Goal: Information Seeking & Learning: Find specific fact

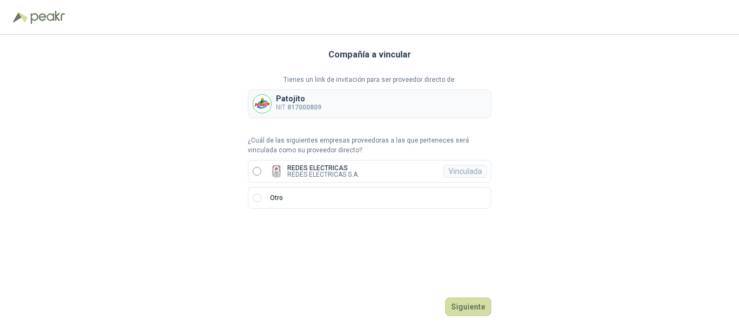
click at [325, 165] on p "REDES ELECTRICAS" at bounding box center [323, 168] width 72 height 6
click at [480, 310] on button "Ingresar" at bounding box center [470, 306] width 43 height 18
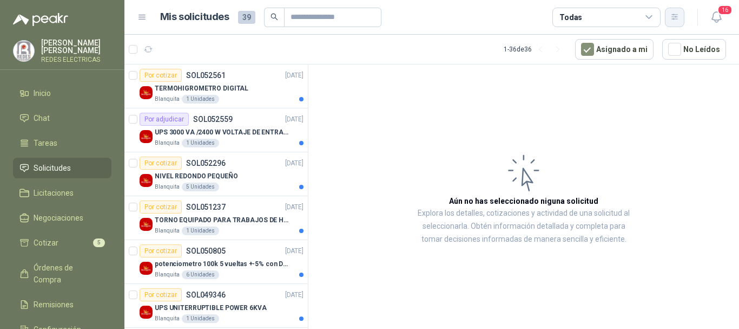
click at [671, 19] on icon "button" at bounding box center [675, 16] width 9 height 9
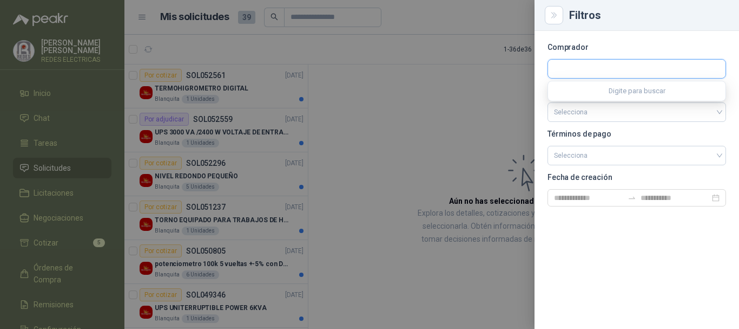
click at [583, 64] on input "text" at bounding box center [637, 69] width 178 height 18
type input "********"
click at [677, 104] on div "Patojito Industrias Patojito SAS - NIT : 817000809" at bounding box center [637, 94] width 178 height 27
click at [612, 97] on span "Industrias Patojito SAS -" at bounding box center [601, 97] width 56 height 5
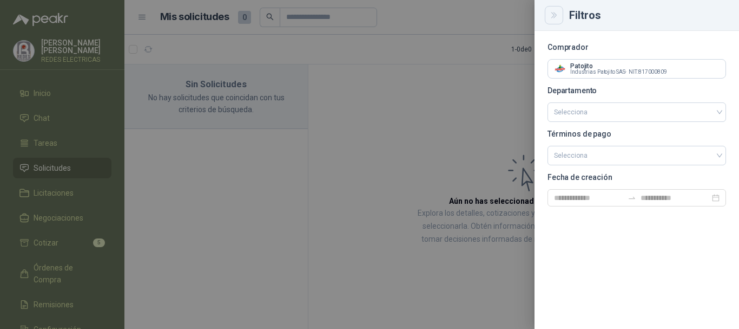
click at [552, 15] on icon "Close" at bounding box center [554, 15] width 9 height 9
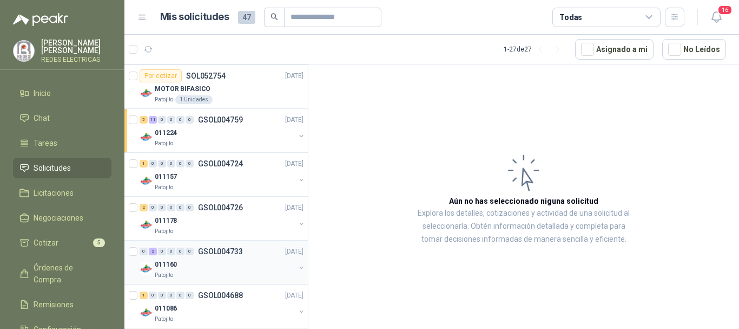
scroll to position [931, 0]
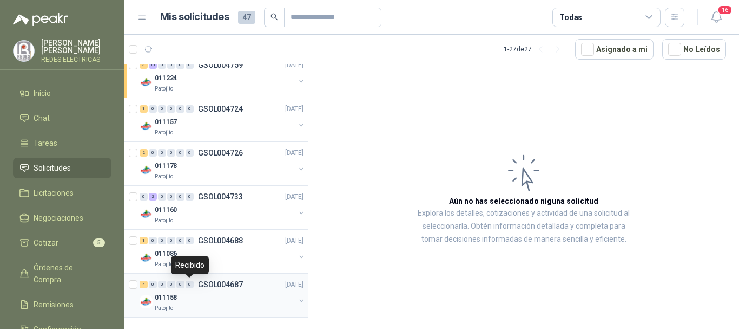
click at [209, 292] on div "011158" at bounding box center [225, 297] width 140 height 13
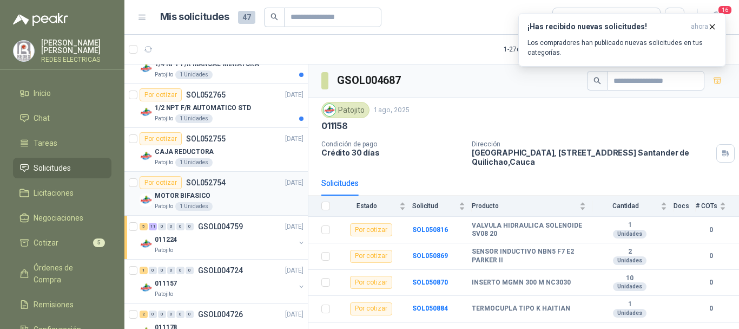
scroll to position [769, 0]
click at [239, 183] on div "Por cotizar SOL052754 [DATE]" at bounding box center [222, 183] width 164 height 13
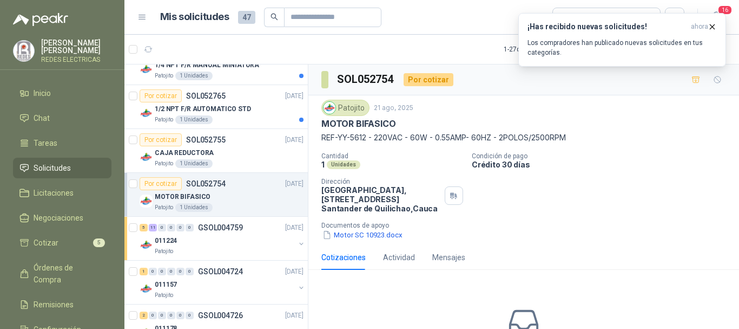
drag, startPoint x: 578, startPoint y: 132, endPoint x: 322, endPoint y: 139, distance: 256.1
click at [322, 138] on p "REF-YY-5612 - 220VAC - 60W - 0.55AMP- 60HZ - 2POLOS/2500RPM" at bounding box center [523, 138] width 405 height 12
copy p "REF-YY-5612 - 220VAC - 60W - 0.55AMP- 60HZ - 2POLOS/2500RPM"
drag, startPoint x: 388, startPoint y: 123, endPoint x: 324, endPoint y: 132, distance: 64.5
click at [324, 132] on div "Patojito 21 ago, 2025 MOTOR BIFASICO REF-YY-5612 - 220VAC - 60W - 0.55AMP- 60HZ…" at bounding box center [523, 122] width 405 height 44
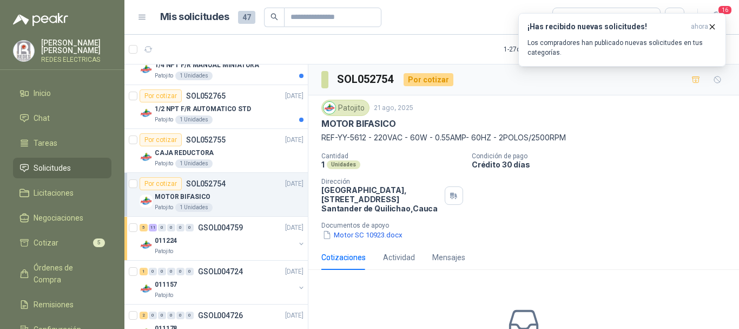
click at [349, 139] on p "REF-YY-5612 - 220VAC - 60W - 0.55AMP- 60HZ - 2POLOS/2500RPM" at bounding box center [523, 138] width 405 height 12
drag, startPoint x: 371, startPoint y: 137, endPoint x: 338, endPoint y: 136, distance: 32.5
click at [338, 136] on p "REF-YY-5612 - 220VAC - 60W - 0.55AMP- 60HZ - 2POLOS/2500RPM" at bounding box center [523, 138] width 405 height 12
copy p "YY-5612"
drag, startPoint x: 626, startPoint y: 211, endPoint x: 646, endPoint y: 152, distance: 62.8
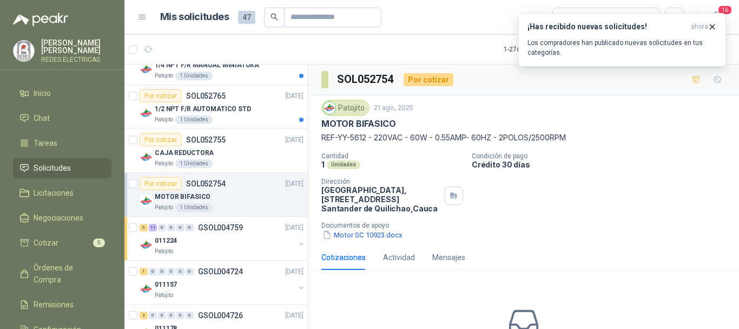
click at [626, 207] on div "Cantidad 1 Unidades Condición de pago Crédito 30 días Dirección Parque Industri…" at bounding box center [523, 196] width 405 height 88
click at [712, 25] on icon "button" at bounding box center [713, 26] width 4 height 4
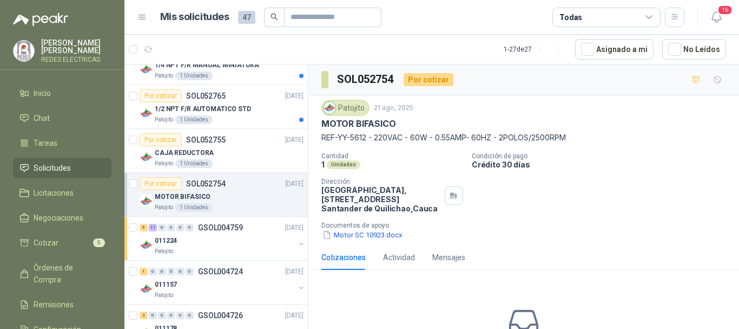
click at [153, 26] on div "Mis solicitudes 47 Todas" at bounding box center [410, 17] width 547 height 19
click at [375, 237] on button "Motor SC 10923.docx" at bounding box center [362, 234] width 82 height 11
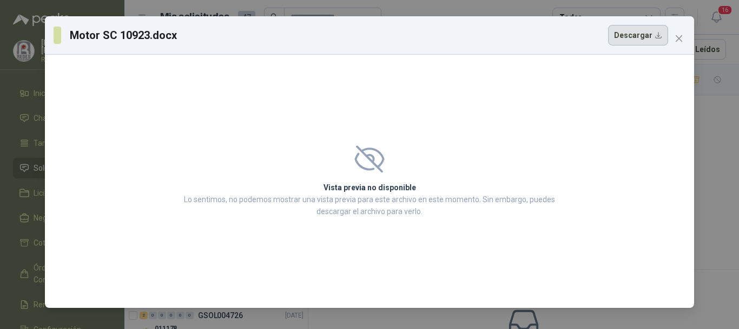
click at [662, 39] on button "Descargar" at bounding box center [638, 35] width 60 height 21
drag, startPoint x: 680, startPoint y: 38, endPoint x: 681, endPoint y: 16, distance: 21.7
click at [680, 37] on icon "close" at bounding box center [679, 38] width 9 height 9
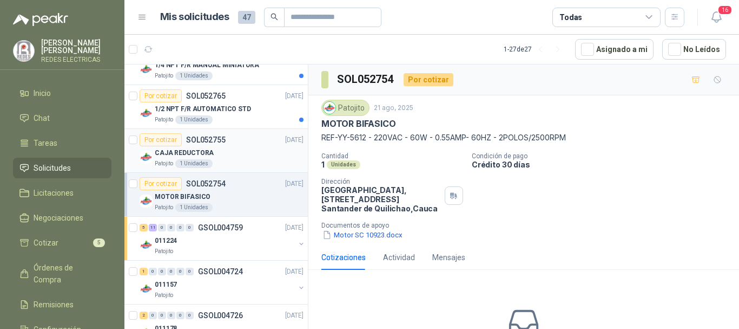
click at [235, 146] on div "CAJA REDUCTORA" at bounding box center [229, 152] width 149 height 13
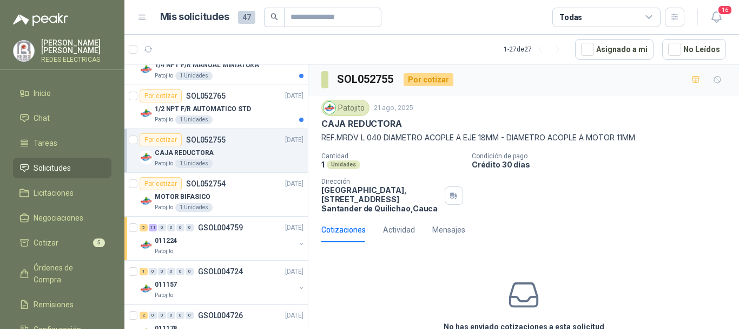
click at [346, 137] on p "REF.MRDV L 040 DIAMETRO ACOPLE A EJE 18MM - DIAMETRO ACOPLE A MOTOR 11MM" at bounding box center [523, 138] width 405 height 12
click at [346, 136] on p "REF.MRDV L 040 DIAMETRO ACOPLE A EJE 18MM - DIAMETRO ACOPLE A MOTOR 11MM" at bounding box center [523, 138] width 405 height 12
copy p "MRDV"
click at [576, 191] on div "Cantidad 1 Unidades Condición de pago Crédito 30 días Dirección Parque Industri…" at bounding box center [523, 182] width 405 height 61
click at [227, 113] on p "1/2 NPT F/R AUTOMATICO STD" at bounding box center [203, 109] width 96 height 10
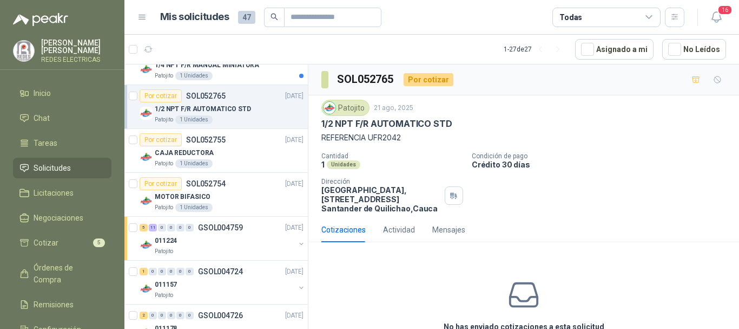
click at [391, 135] on p "REFERENCIA UFR2042" at bounding box center [523, 138] width 405 height 12
click at [392, 136] on p "REFERENCIA UFR2042" at bounding box center [523, 138] width 405 height 12
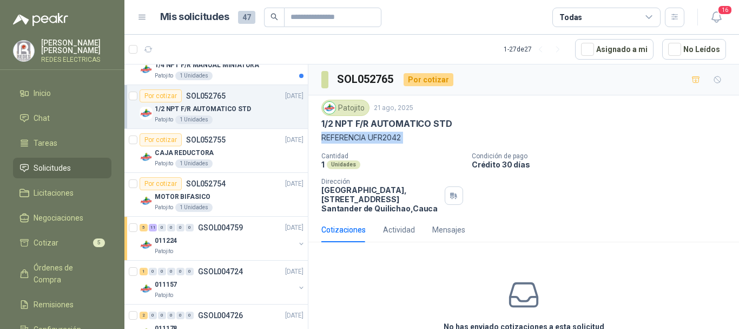
click at [393, 136] on p "REFERENCIA UFR2042" at bounding box center [523, 138] width 405 height 12
copy p "UFR2042"
drag, startPoint x: 418, startPoint y: 120, endPoint x: 323, endPoint y: 126, distance: 95.4
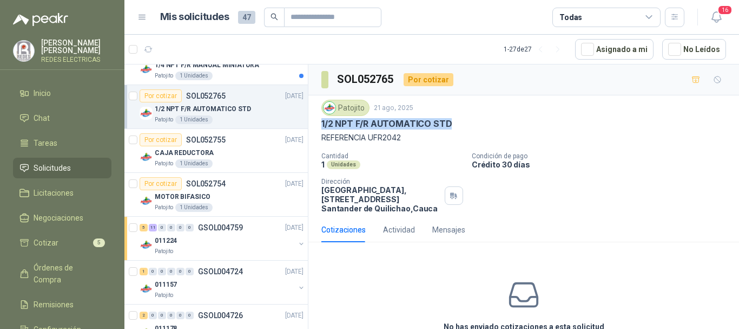
click at [323, 126] on div "1/2 NPT F/R AUTOMATICO STD" at bounding box center [523, 123] width 405 height 11
copy p "1/2 NPT F/R AUTOMATICO STD"
click at [653, 173] on div "Cantidad 1 Unidades Condición de pago Crédito 30 días Dirección Parque Industri…" at bounding box center [523, 182] width 405 height 61
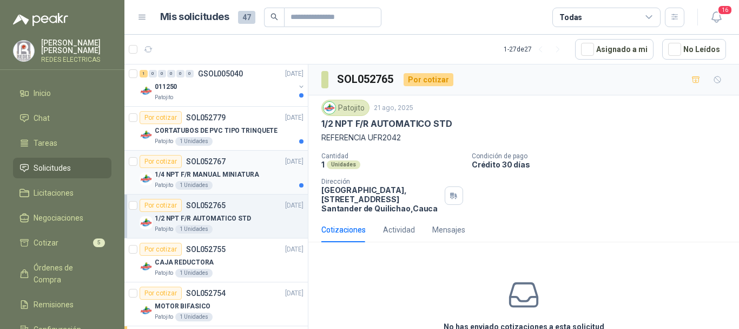
scroll to position [649, 0]
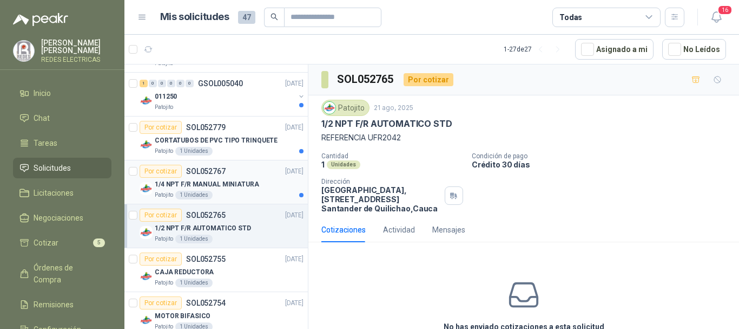
click at [245, 193] on div "Patojito 1 Unidades" at bounding box center [229, 195] width 149 height 9
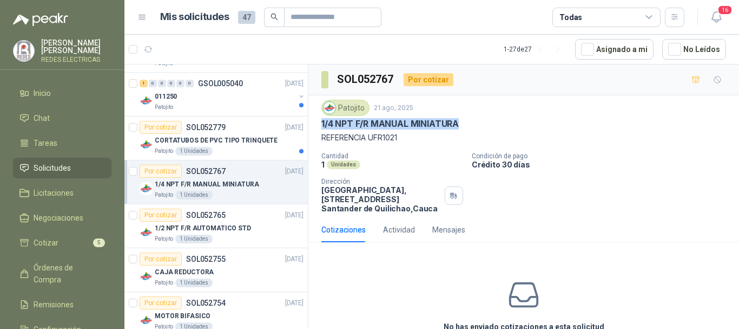
drag, startPoint x: 461, startPoint y: 124, endPoint x: 320, endPoint y: 122, distance: 141.3
click at [317, 123] on div "Patojito [DATE] 1/4 NPT F/R MANUAL MINIATURA REFERENCIA UFR1021 Cantidad 1 Unid…" at bounding box center [524, 156] width 431 height 122
copy p "1/4 NPT F/R MANUAL MINIATURA"
click at [563, 132] on p "REFERENCIA UFR1021" at bounding box center [523, 138] width 405 height 12
click at [234, 152] on div "Patojito 1 Unidades" at bounding box center [229, 151] width 149 height 9
